Goal: Information Seeking & Learning: Learn about a topic

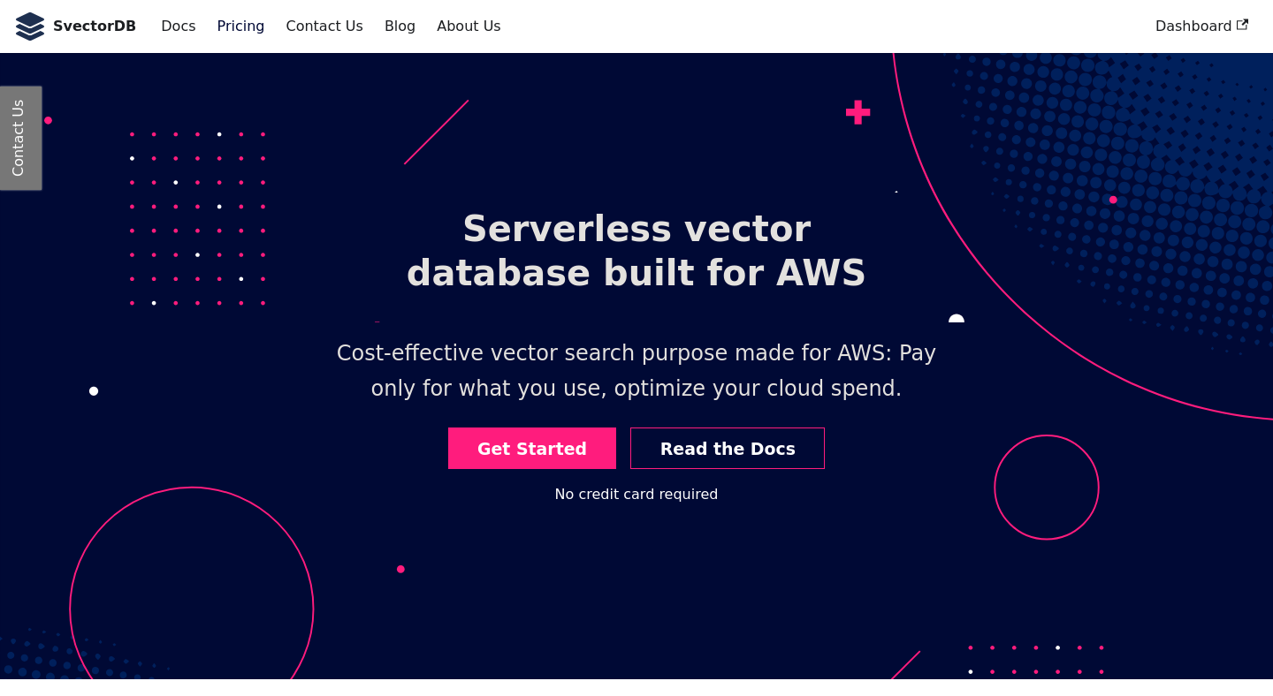
click at [227, 23] on link "Pricing" at bounding box center [241, 26] width 69 height 30
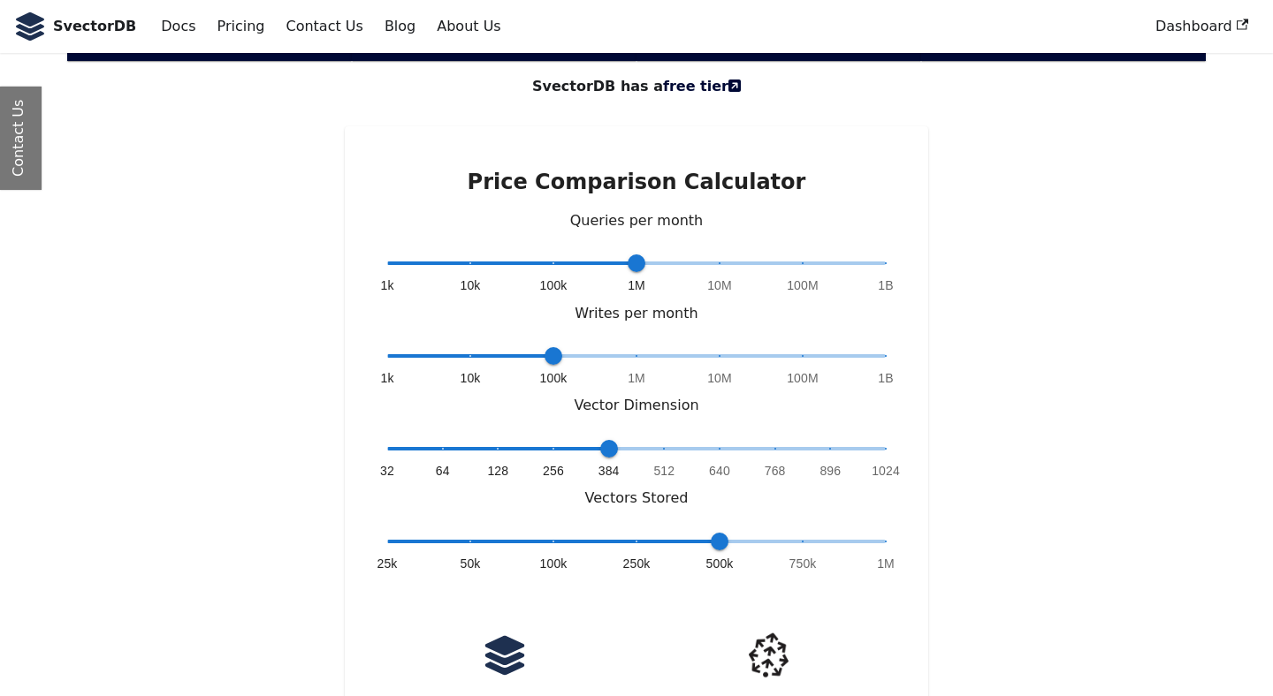
scroll to position [3806, 0]
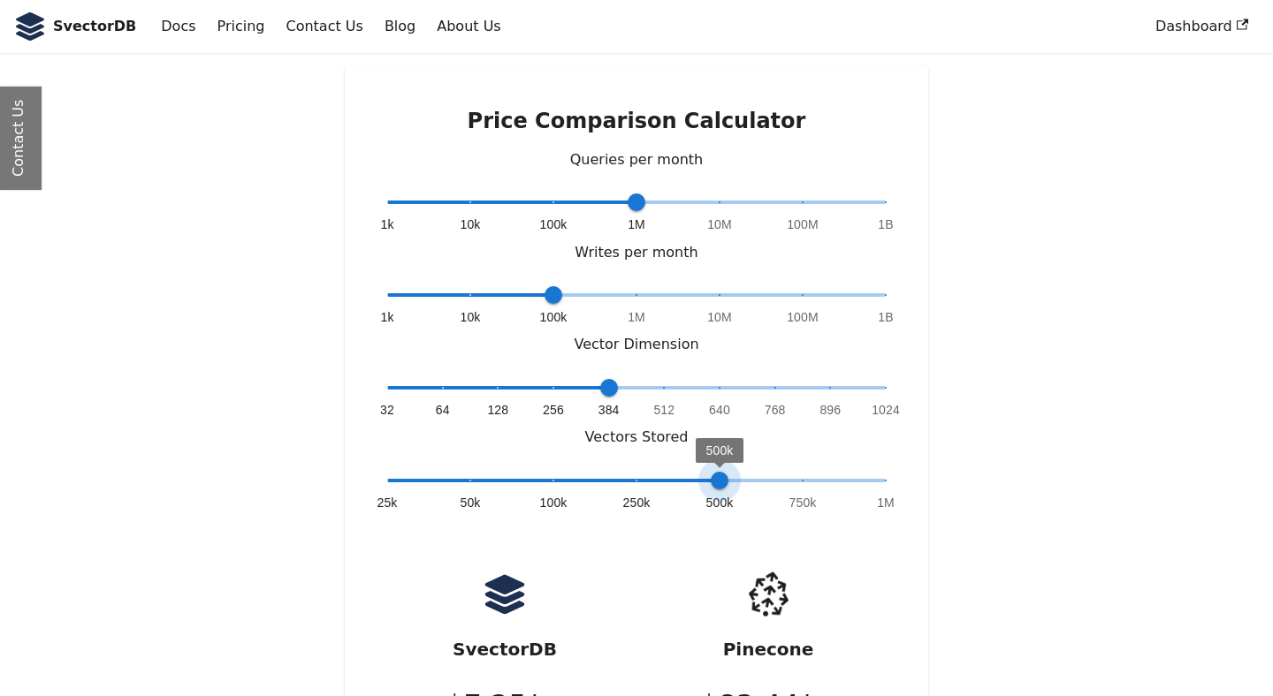
type input "*"
drag, startPoint x: 719, startPoint y: 360, endPoint x: 971, endPoint y: 361, distance: 252.8
click at [971, 361] on div "Price Comparison Calculator Queries per month 1k 10k 100k 1M 10M 100M 1B 1M Wri…" at bounding box center [636, 464] width 1167 height 799
type input "*"
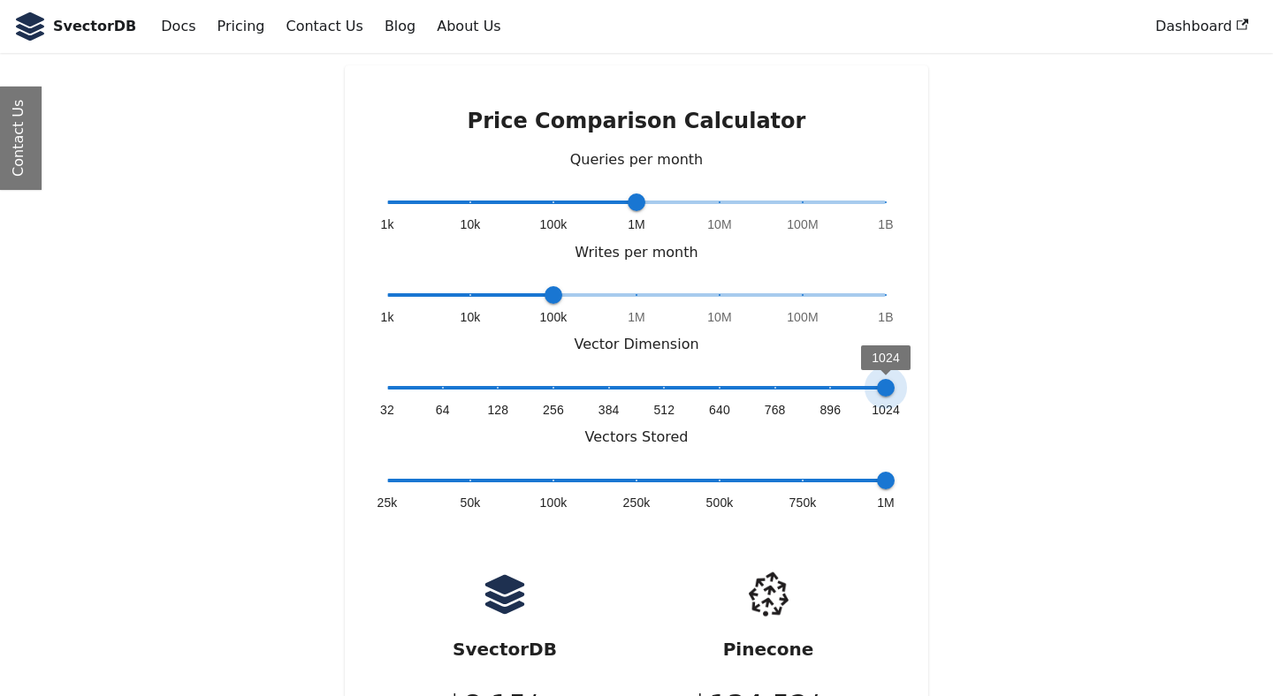
drag, startPoint x: 613, startPoint y: 275, endPoint x: 930, endPoint y: 277, distance: 316.4
click at [932, 275] on div "Price Comparison Calculator Queries per month 1k 10k 100k 1M 10M 100M 1B 1M Wri…" at bounding box center [636, 464] width 1167 height 799
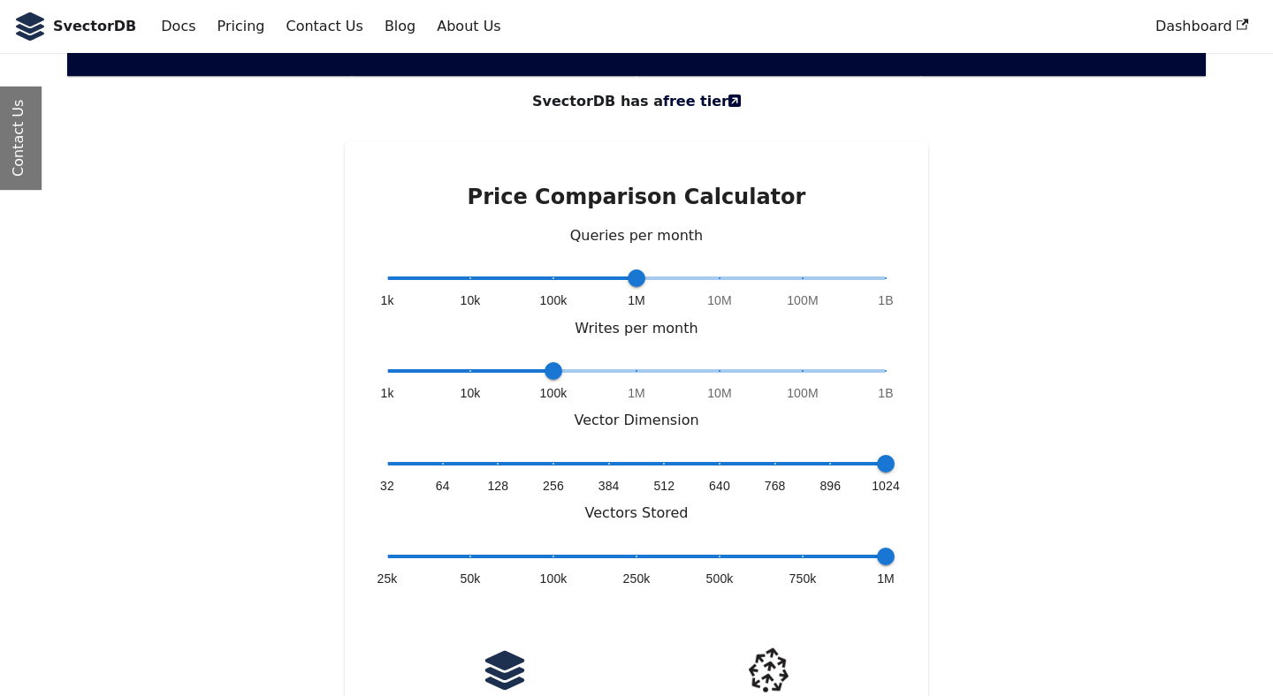
scroll to position [3714, 0]
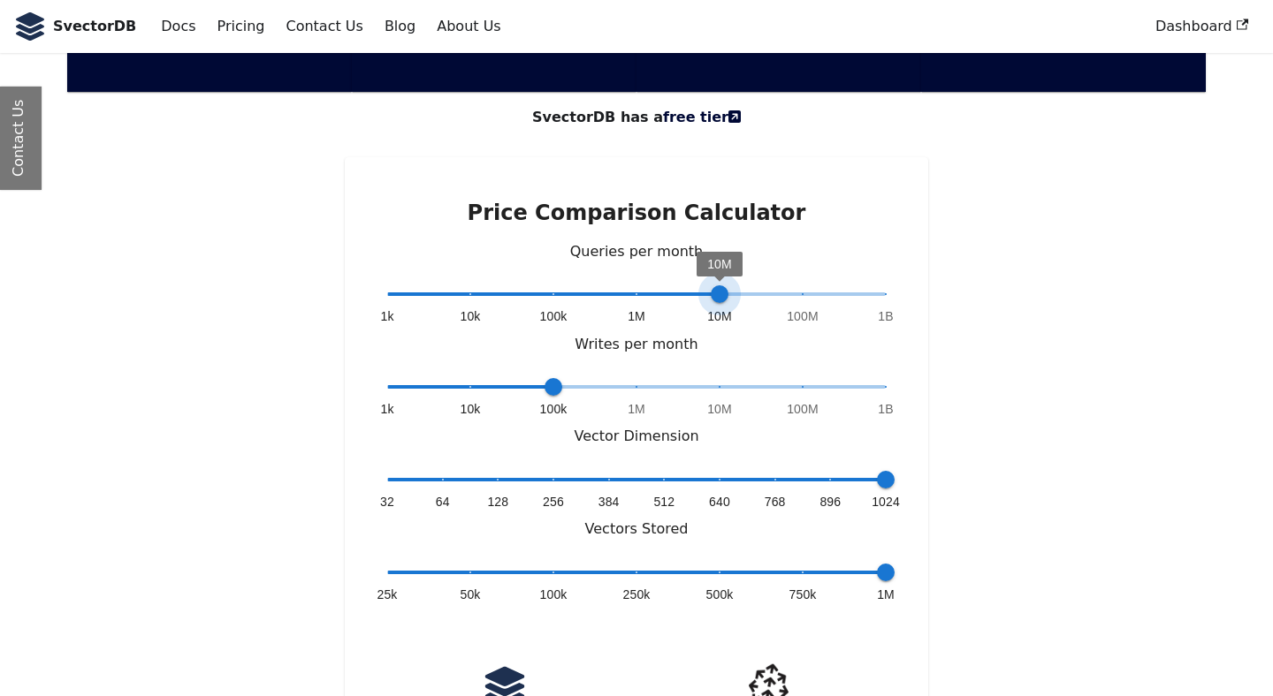
drag, startPoint x: 639, startPoint y: 179, endPoint x: 683, endPoint y: 184, distance: 44.4
click at [684, 281] on span "1k 10k 100k 1M 10M 100M 1B 10M" at bounding box center [636, 294] width 498 height 27
click at [715, 285] on span "10M" at bounding box center [720, 294] width 18 height 18
drag, startPoint x: 714, startPoint y: 179, endPoint x: 764, endPoint y: 177, distance: 50.4
click at [765, 281] on span "1k 10k 100k 1M 10M 100M 1B 100M" at bounding box center [636, 294] width 498 height 27
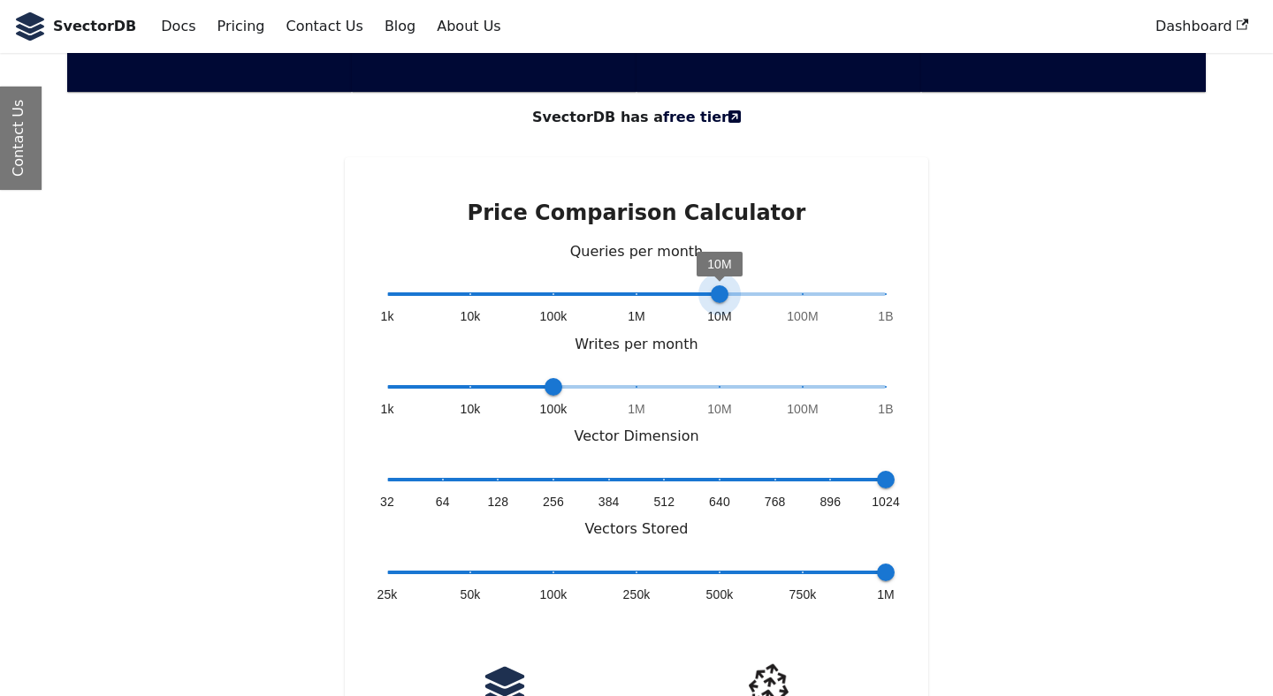
type input "*"
drag, startPoint x: 794, startPoint y: 180, endPoint x: 785, endPoint y: 177, distance: 9.5
click at [794, 285] on span "100M" at bounding box center [803, 294] width 18 height 18
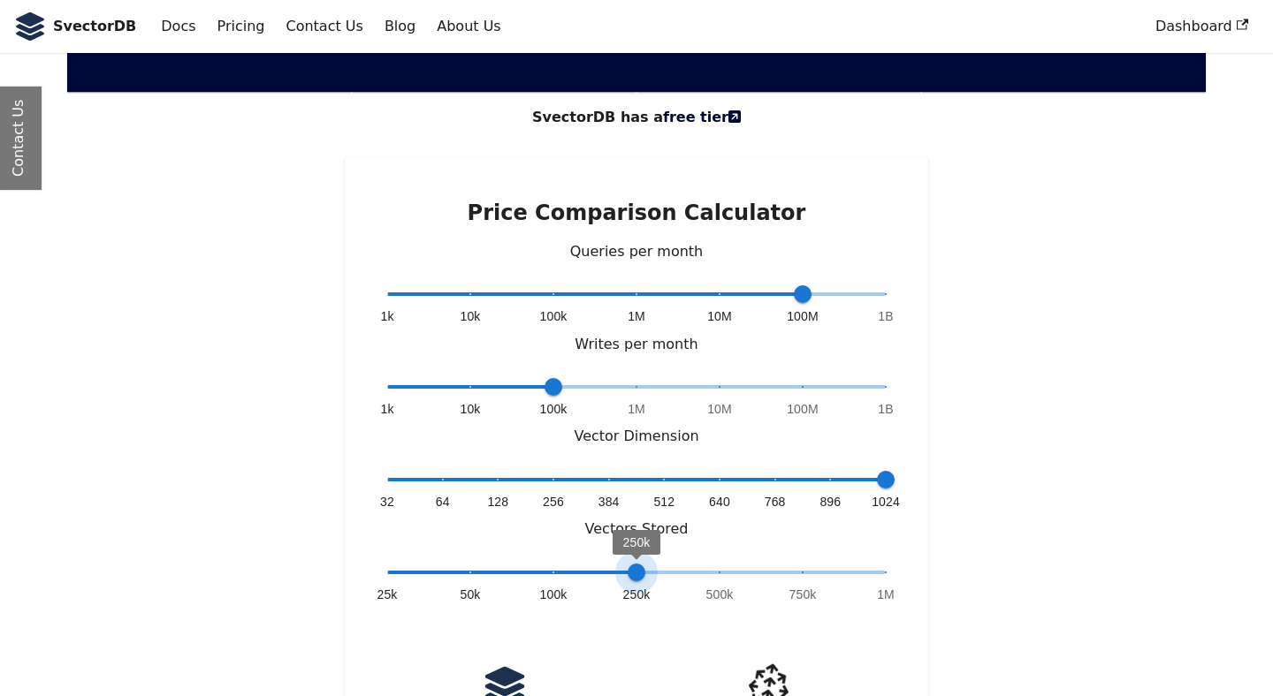
type input "*"
drag, startPoint x: 882, startPoint y: 463, endPoint x: 965, endPoint y: 413, distance: 97.2
click at [965, 413] on div "Price Comparison Calculator Queries per month 1k 10k 100k 1M 10M 100M 1B 100M W…" at bounding box center [636, 556] width 1167 height 799
